Goal: Browse casually

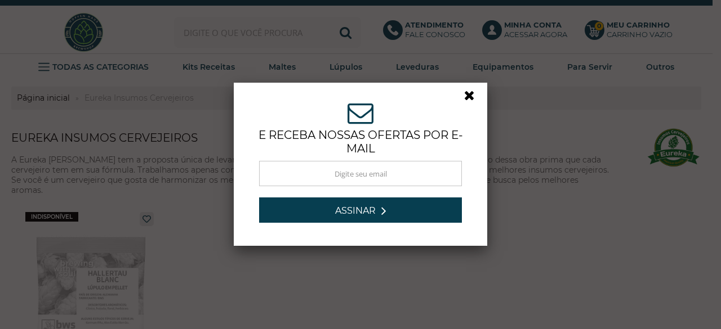
drag, startPoint x: 455, startPoint y: 95, endPoint x: 476, endPoint y: 85, distance: 23.4
click at [455, 95] on div "e receba nossas ofertas por e-mail Obrigado por se inscrever! Aguarde novidades…" at bounding box center [360, 164] width 237 height 146
click at [465, 95] on link at bounding box center [474, 98] width 20 height 20
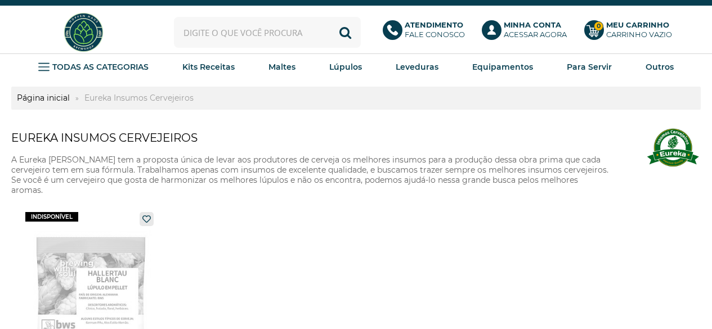
click at [96, 33] on img at bounding box center [84, 32] width 42 height 42
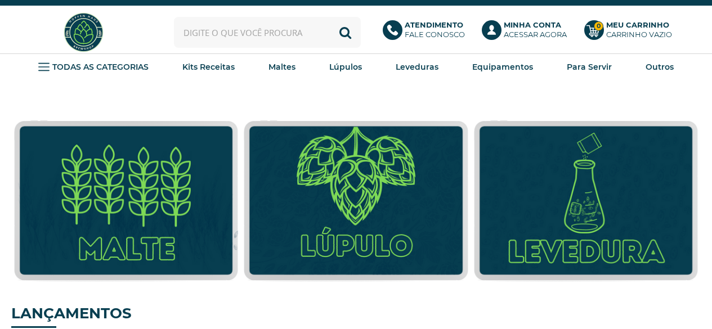
click at [0, 74] on div "TODAS AS CATEGORIAS Kits Receitas 20 Litros [GEOGRAPHIC_DATA] [GEOGRAPHIC_DATA]…" at bounding box center [356, 68] width 712 height 28
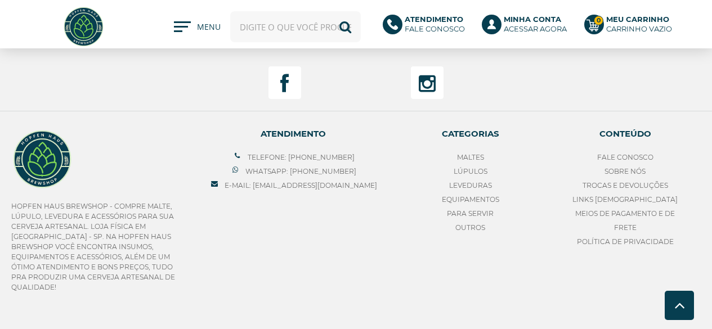
scroll to position [1497, 0]
